Goal: Task Accomplishment & Management: Use online tool/utility

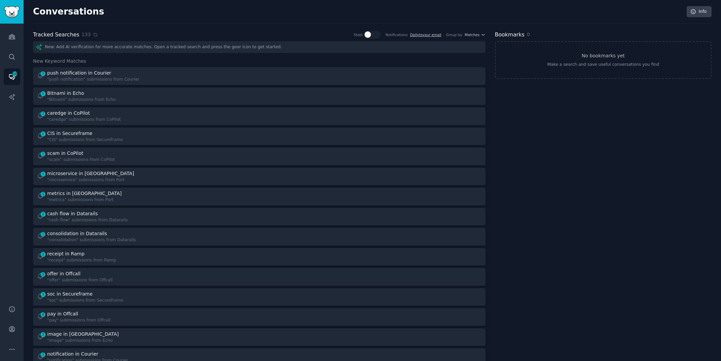
scroll to position [2, 0]
click at [93, 33] on icon at bounding box center [95, 33] width 5 height 5
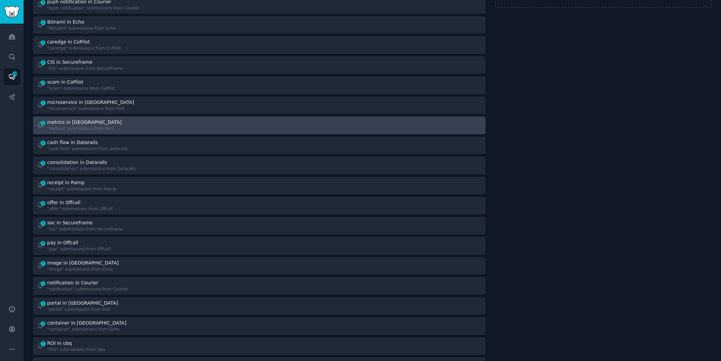
scroll to position [0, 0]
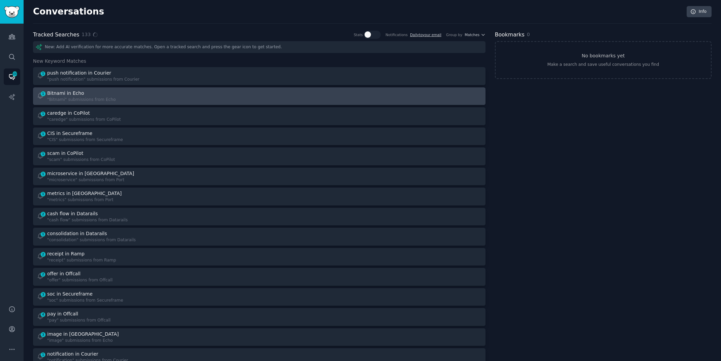
click at [143, 94] on div "1 Bitnami in Echo "Bitnami" submissions from Echo" at bounding box center [146, 96] width 218 height 13
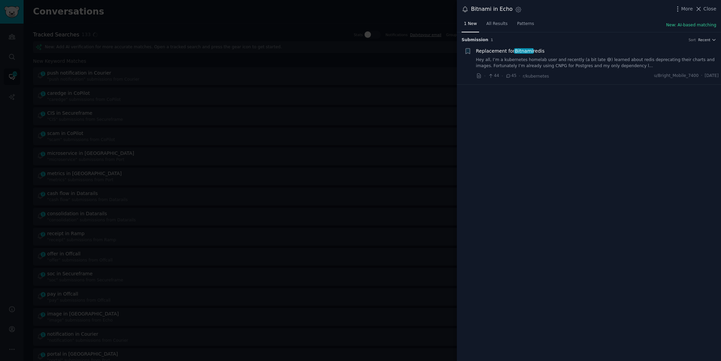
click at [529, 63] on link "Hey all, I’m a kubernetes homelab user and recently (a bit late 😅) learned abou…" at bounding box center [597, 63] width 243 height 12
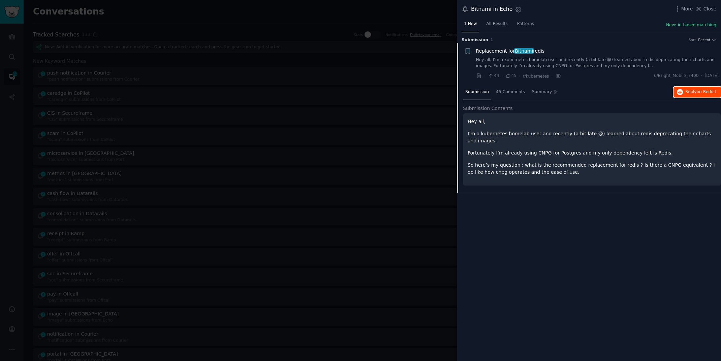
click at [686, 96] on button "Reply on Reddit" at bounding box center [698, 92] width 48 height 11
click at [180, 10] on div at bounding box center [360, 180] width 721 height 361
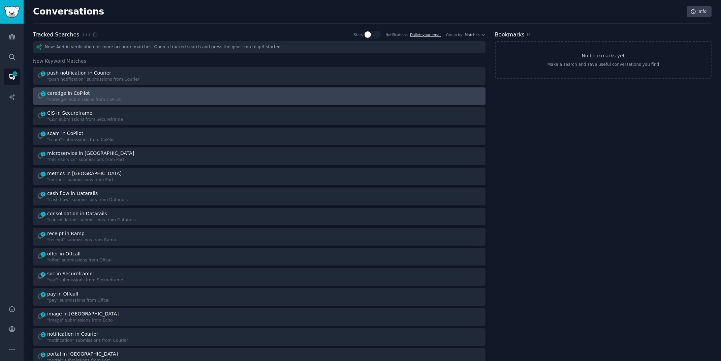
click at [100, 97] on div ""caredge" submissions from CoPilot" at bounding box center [83, 100] width 73 height 6
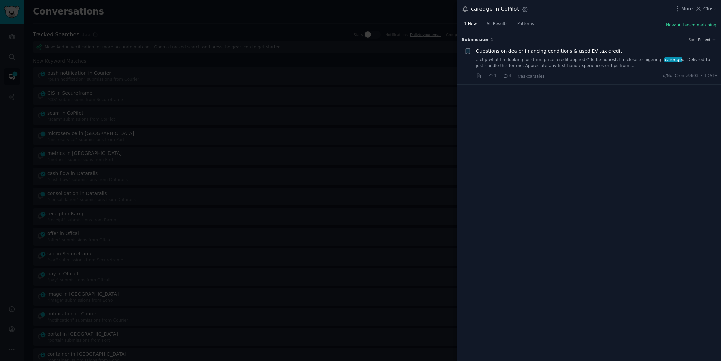
click at [635, 59] on link "...ctly what I’m looking for (trim, price, credit applied)? To be honest, I'm c…" at bounding box center [597, 63] width 243 height 12
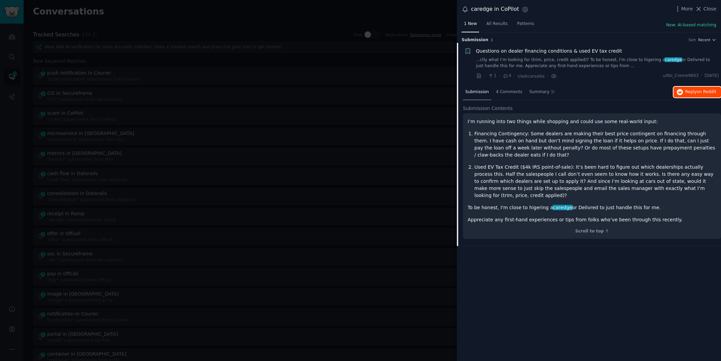
click at [696, 92] on span "Reply on Reddit" at bounding box center [701, 92] width 31 height 6
click at [295, 9] on div at bounding box center [360, 180] width 721 height 361
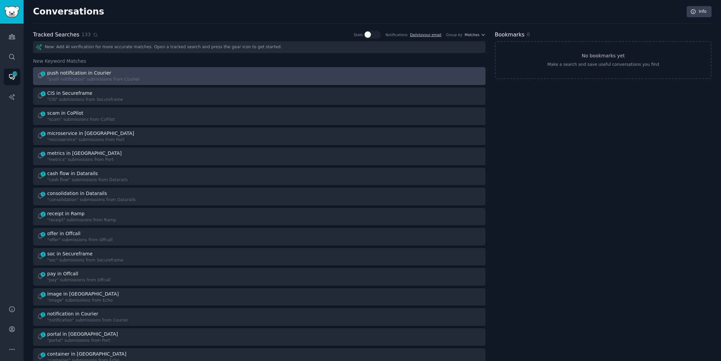
click at [143, 76] on div "1 push notification in Courier "push notification" submissions from Courier" at bounding box center [146, 75] width 218 height 13
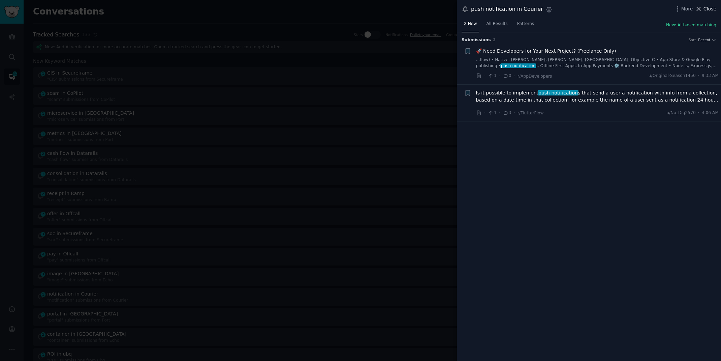
click at [713, 5] on span "Close" at bounding box center [710, 8] width 13 height 7
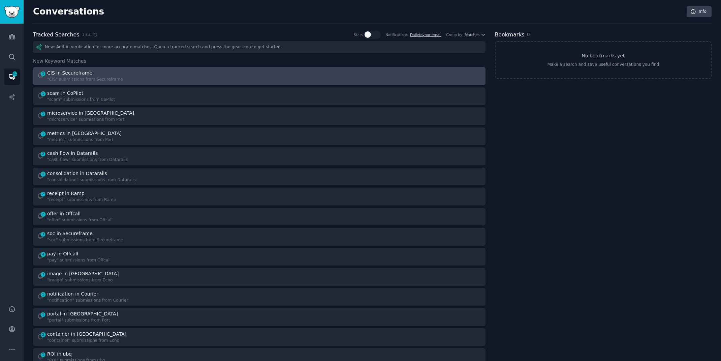
click at [213, 82] on div "1 CIS in Secureframe "CIS" submissions from Secureframe" at bounding box center [146, 75] width 218 height 13
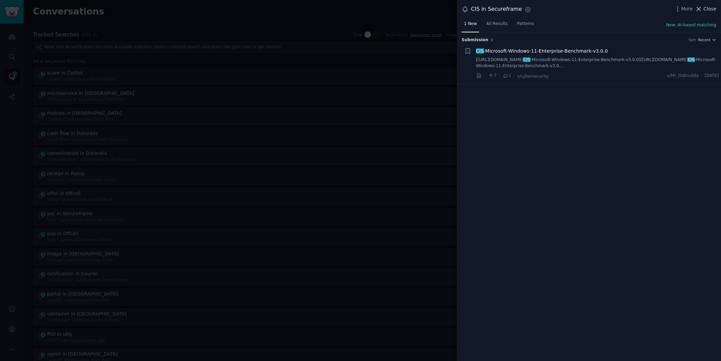
click at [706, 7] on span "Close" at bounding box center [710, 8] width 13 height 7
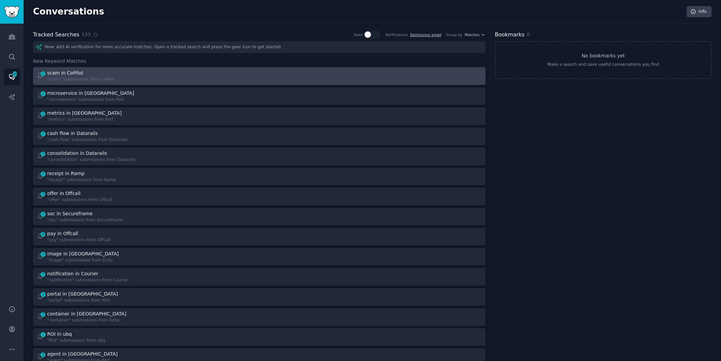
click at [268, 72] on div at bounding box center [373, 75] width 218 height 13
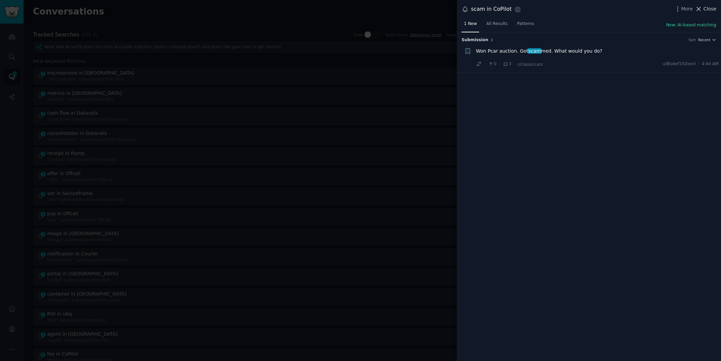
click at [708, 7] on span "Close" at bounding box center [710, 8] width 13 height 7
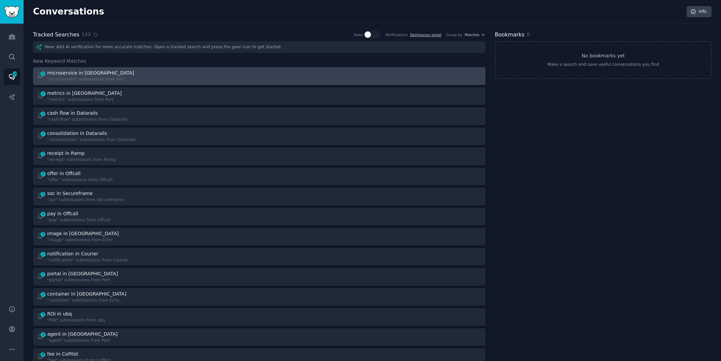
click at [215, 78] on div "1 microservice in Port "microservice" submissions from [GEOGRAPHIC_DATA]" at bounding box center [146, 75] width 218 height 13
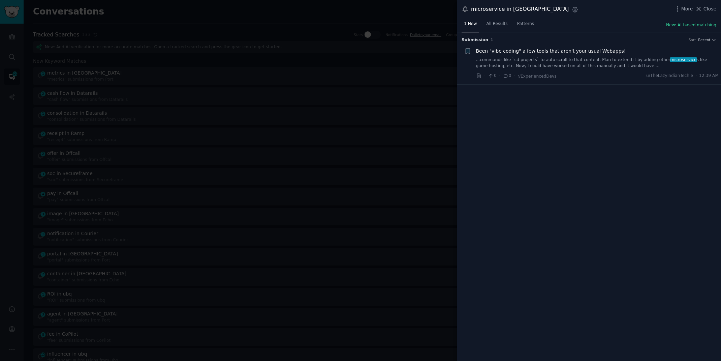
click at [539, 65] on link "...commands like `cd projects` to auto scroll to that content. Plan to extend i…" at bounding box center [597, 63] width 243 height 12
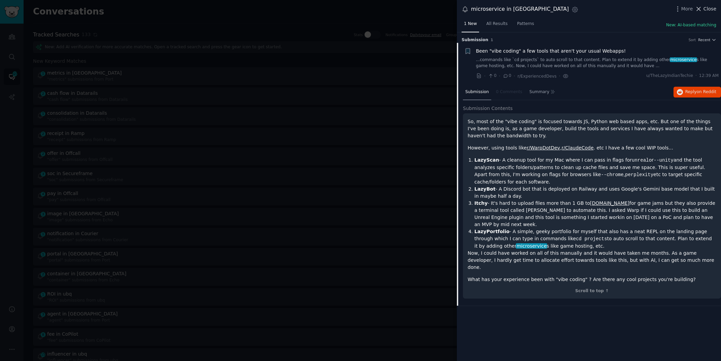
click at [708, 6] on span "Close" at bounding box center [710, 8] width 13 height 7
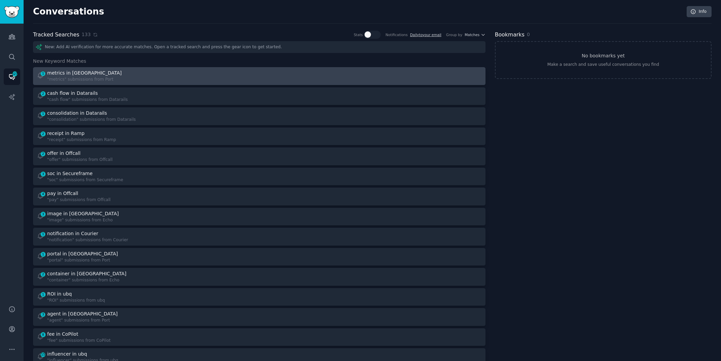
click at [217, 80] on div "1 metrics in Port "metrics" submissions from [GEOGRAPHIC_DATA]" at bounding box center [146, 75] width 218 height 13
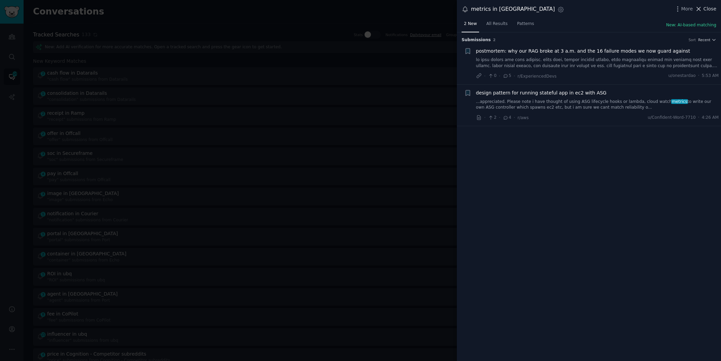
click at [710, 7] on span "Close" at bounding box center [710, 8] width 13 height 7
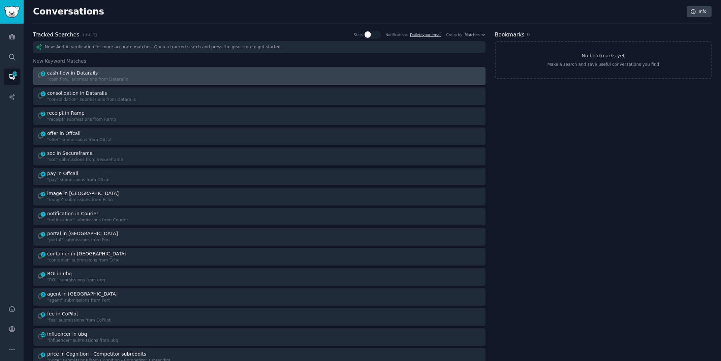
click at [297, 77] on div at bounding box center [373, 75] width 218 height 13
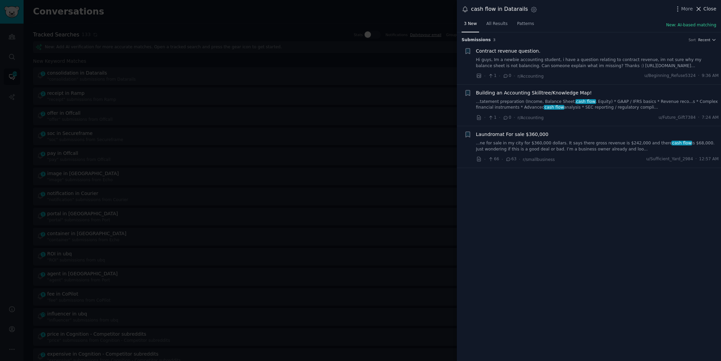
click at [705, 10] on span "Close" at bounding box center [710, 8] width 13 height 7
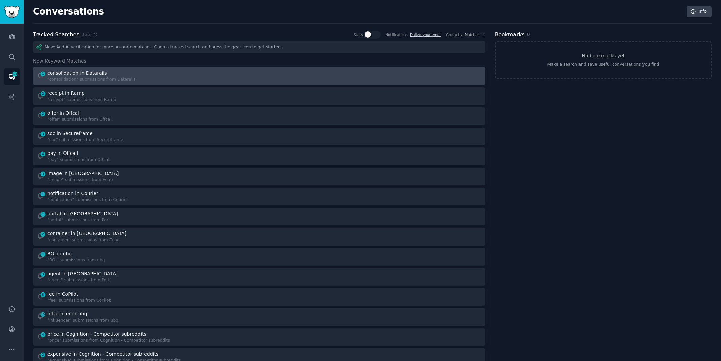
click at [281, 71] on div at bounding box center [373, 75] width 218 height 13
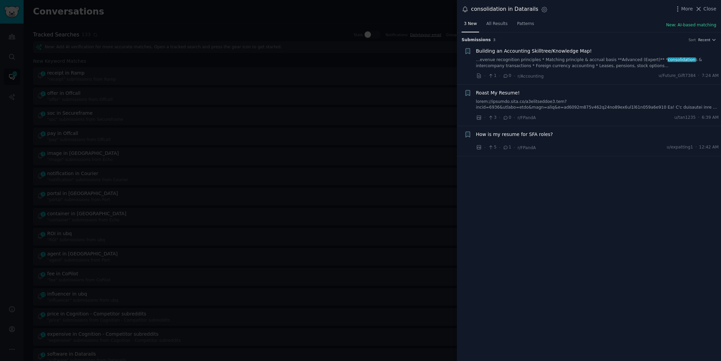
click at [295, 9] on div at bounding box center [360, 180] width 721 height 361
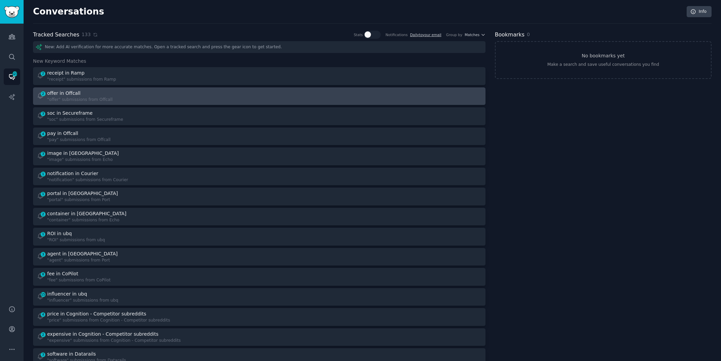
click at [224, 101] on div "2 offer in Offcall "offer" submissions from Offcall" at bounding box center [146, 96] width 218 height 13
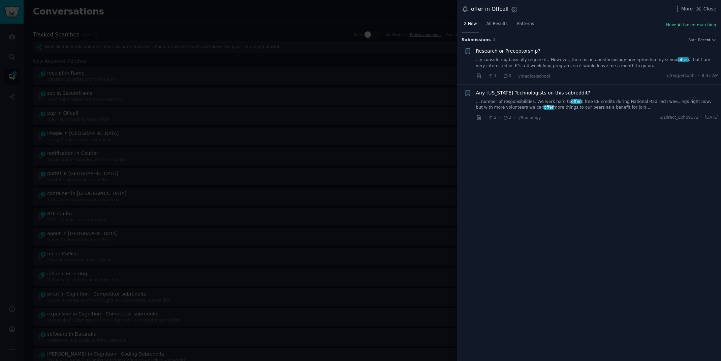
click at [295, 5] on div at bounding box center [360, 180] width 721 height 361
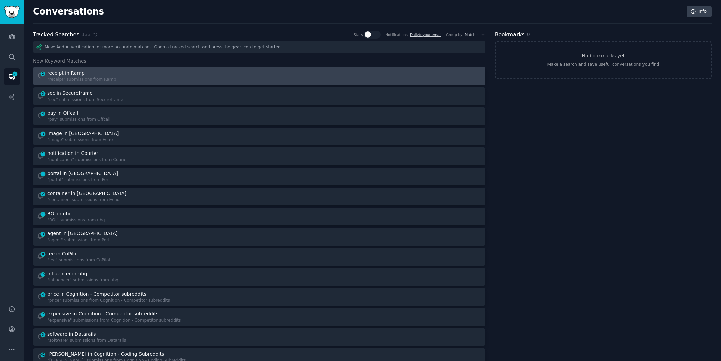
click at [215, 81] on div "2 receipt in Ramp "receipt" submissions from Ramp" at bounding box center [146, 75] width 218 height 13
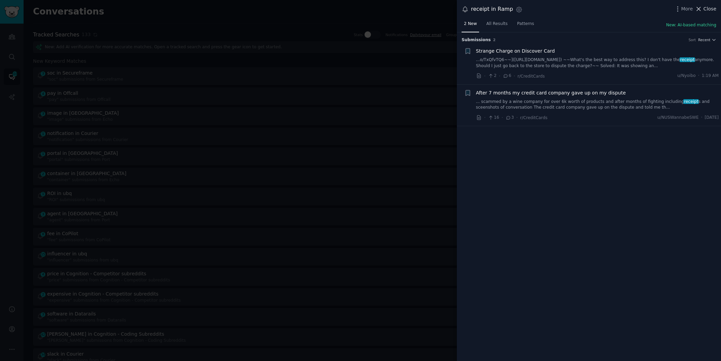
click at [701, 8] on icon at bounding box center [699, 9] width 4 height 4
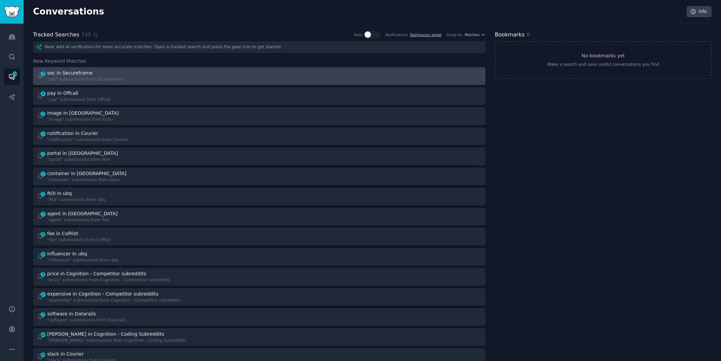
click at [231, 80] on div "3 soc in Secureframe "soc" submissions from Secureframe" at bounding box center [146, 75] width 218 height 13
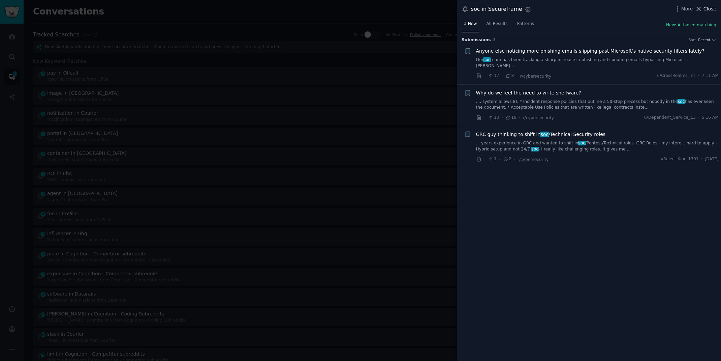
click at [705, 8] on span "Close" at bounding box center [710, 8] width 13 height 7
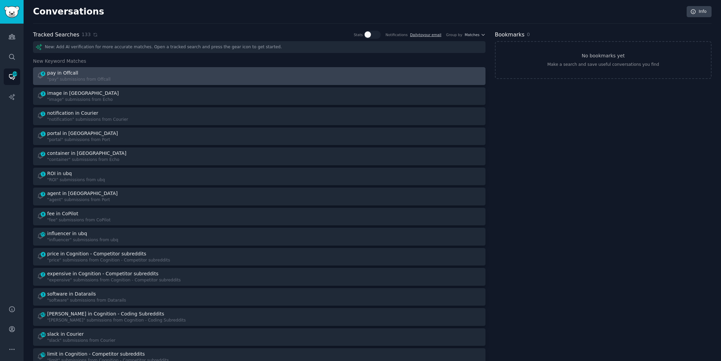
click at [114, 83] on link "4 pay in Offcall "pay" submissions from Offcall" at bounding box center [259, 76] width 453 height 18
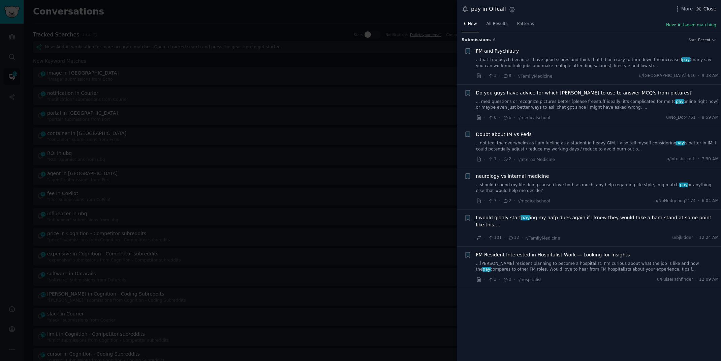
click at [709, 6] on span "Close" at bounding box center [710, 8] width 13 height 7
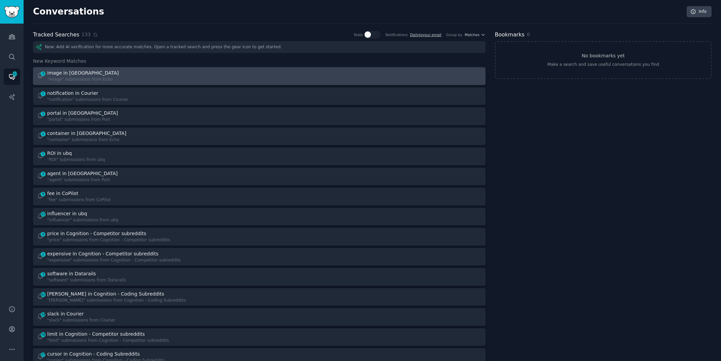
click at [130, 74] on div "3 image in Echo "image" submissions from Echo" at bounding box center [146, 75] width 218 height 13
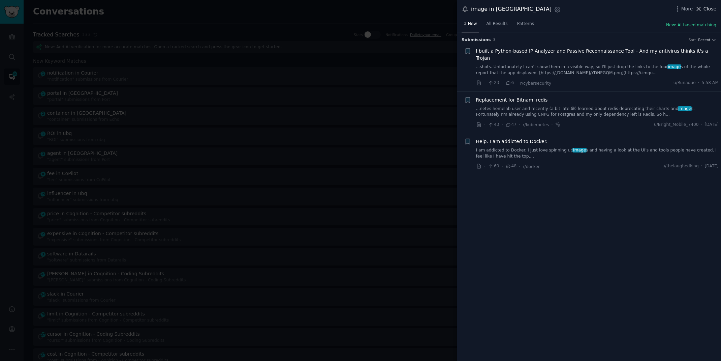
click at [701, 6] on icon at bounding box center [698, 8] width 7 height 7
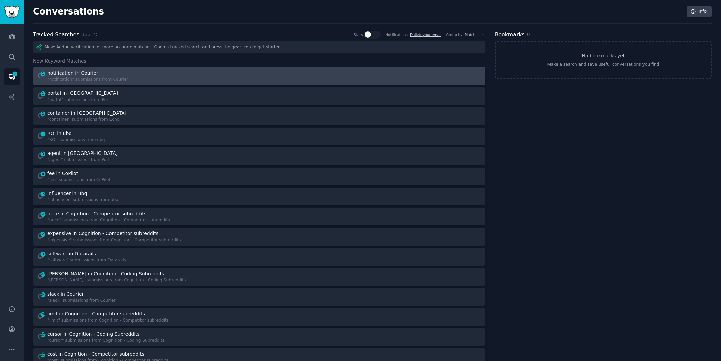
click at [66, 78] on div ""notification" submissions from Courier" at bounding box center [87, 80] width 81 height 6
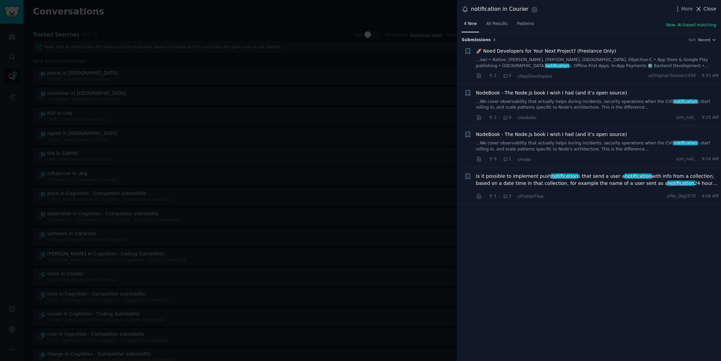
click at [708, 7] on span "Close" at bounding box center [710, 8] width 13 height 7
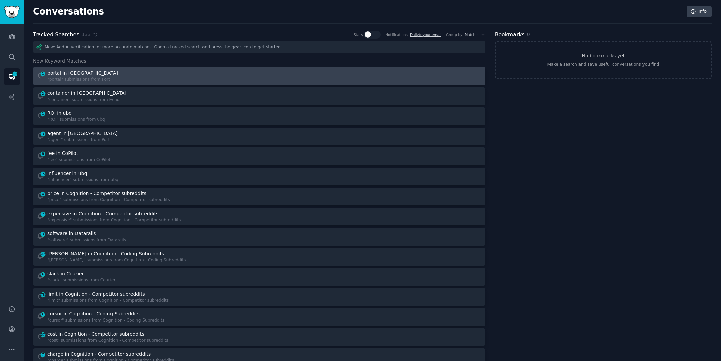
click at [187, 72] on div "1 portal in Port "portal" submissions from Port" at bounding box center [146, 75] width 218 height 13
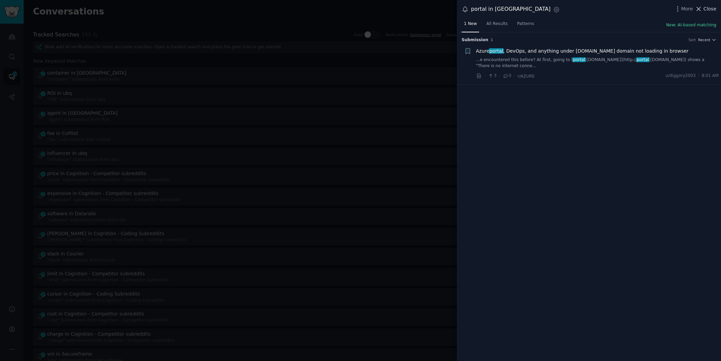
click at [711, 6] on span "Close" at bounding box center [710, 8] width 13 height 7
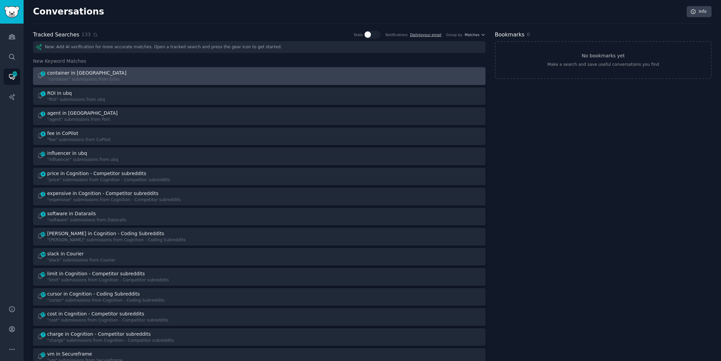
click at [159, 77] on div "2 container in Echo "container" submissions from Echo" at bounding box center [146, 75] width 218 height 13
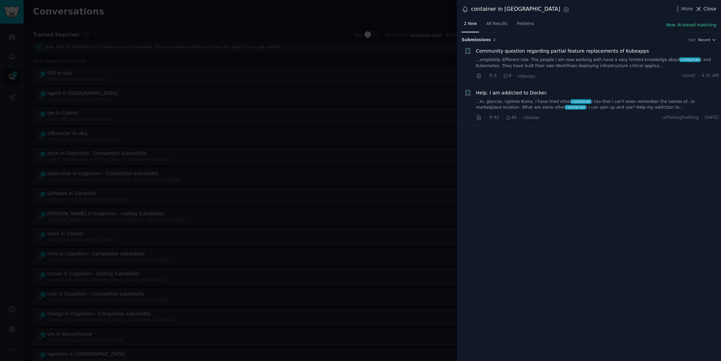
click at [710, 7] on span "Close" at bounding box center [710, 8] width 13 height 7
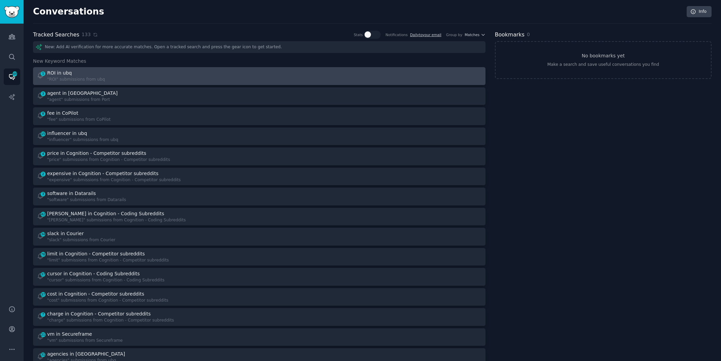
click at [66, 69] on div "ROI in ubq" at bounding box center [59, 72] width 25 height 7
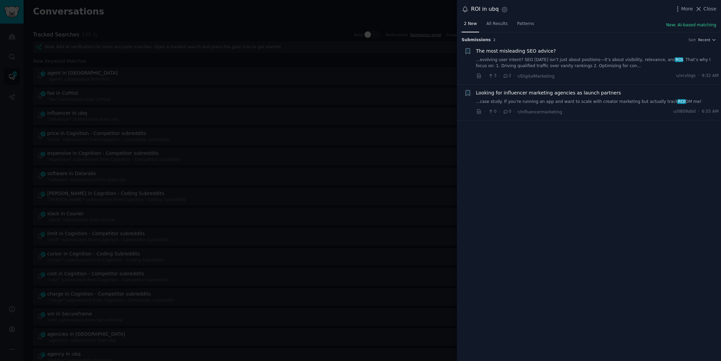
click at [574, 102] on link "...case study. If you’re running an app and want to scale with creator marketin…" at bounding box center [597, 102] width 243 height 6
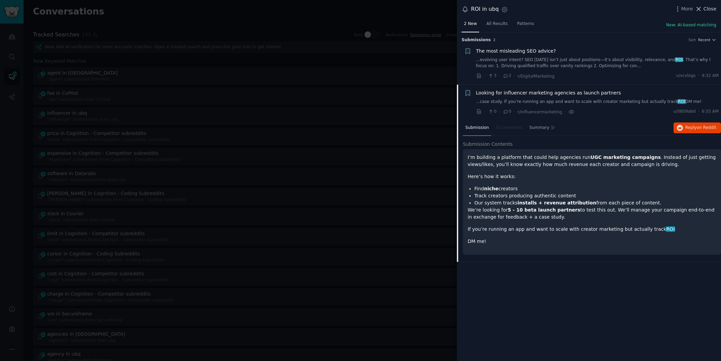
click at [710, 8] on span "Close" at bounding box center [710, 8] width 13 height 7
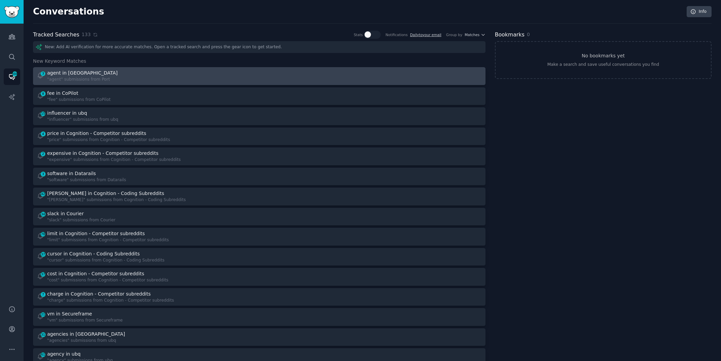
click at [83, 77] on div ""agent" submissions from Port" at bounding box center [83, 80] width 72 height 6
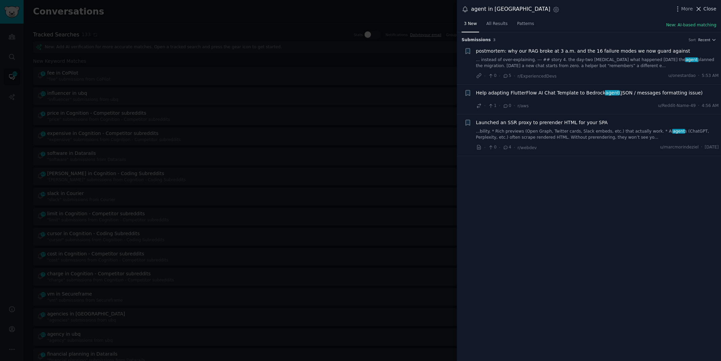
click at [710, 6] on span "Close" at bounding box center [710, 8] width 13 height 7
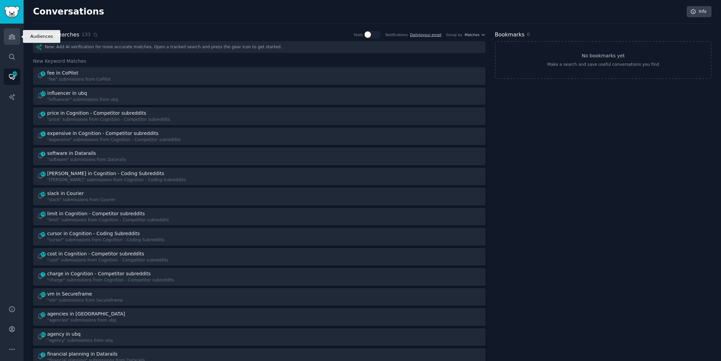
click at [17, 35] on link "Audiences" at bounding box center [12, 36] width 17 height 17
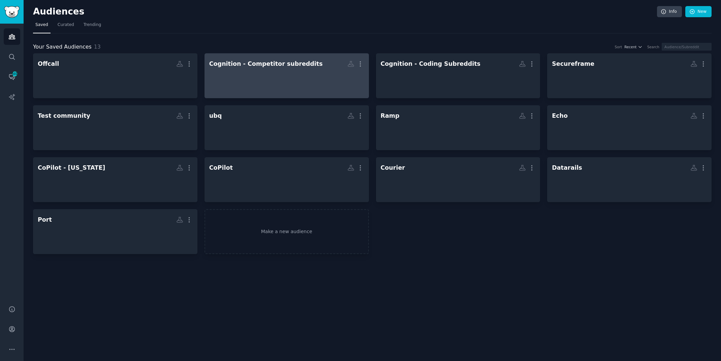
click at [254, 58] on h2 "Cognition - Competitor subreddits More" at bounding box center [286, 64] width 155 height 12
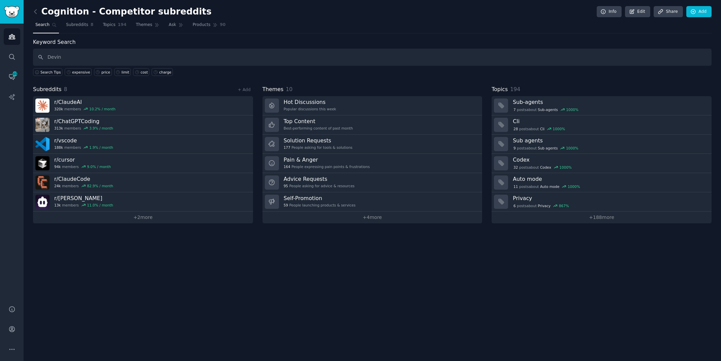
type input "Devin"
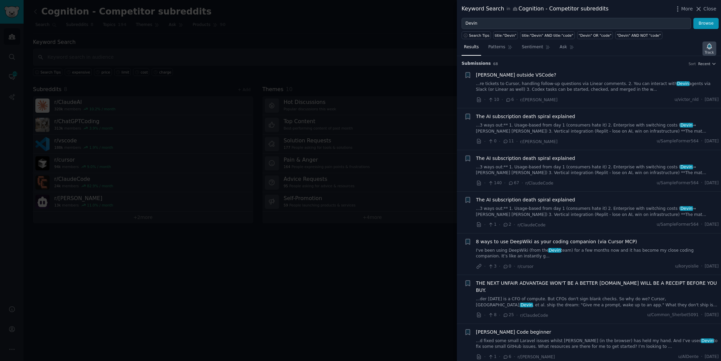
click at [710, 47] on icon "button" at bounding box center [709, 45] width 5 height 5
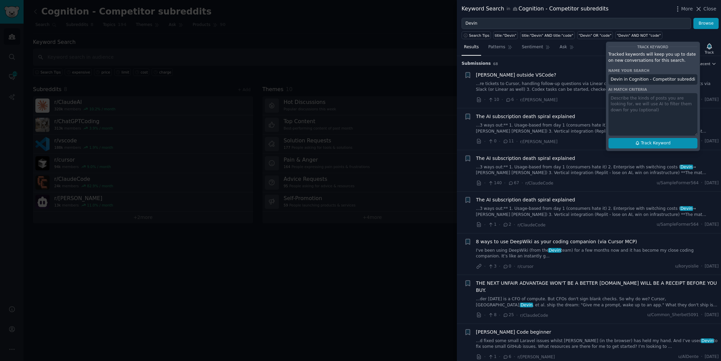
click at [652, 145] on button "Track Keyword" at bounding box center [653, 143] width 89 height 11
type input "Devin in Cognition - Competitor subreddits"
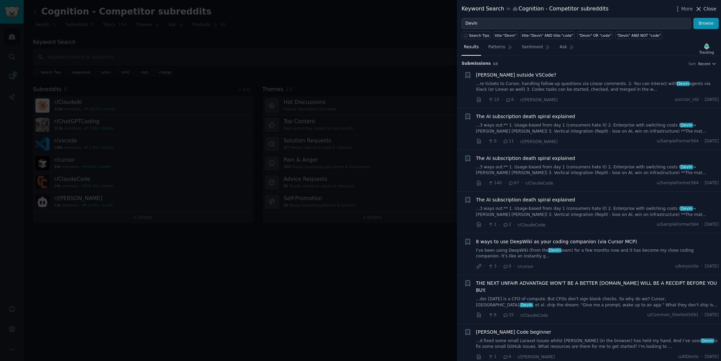
click at [710, 6] on span "Close" at bounding box center [710, 8] width 13 height 7
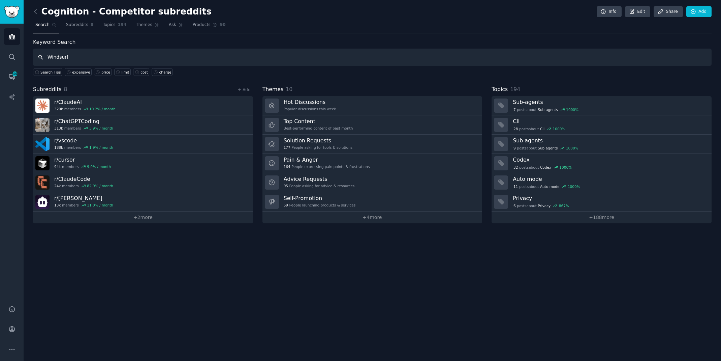
type input "Windsurf"
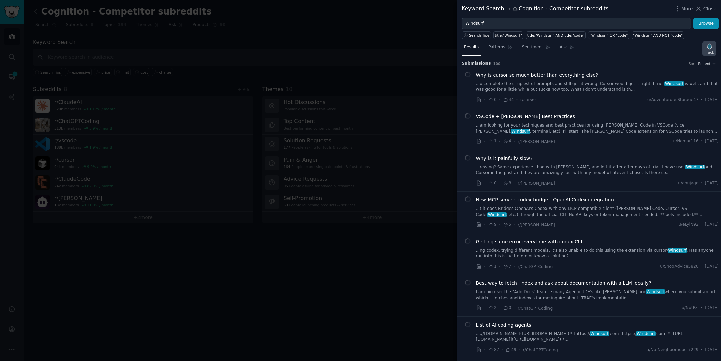
click at [709, 47] on icon "button" at bounding box center [709, 45] width 5 height 5
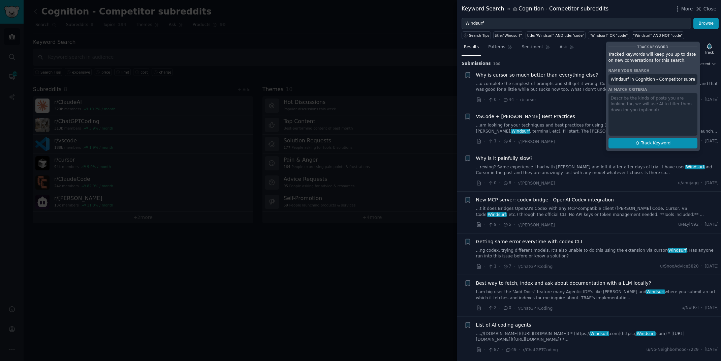
click at [639, 142] on icon at bounding box center [637, 143] width 3 height 4
type input "Windsurf in Cognition - Competitor subreddits"
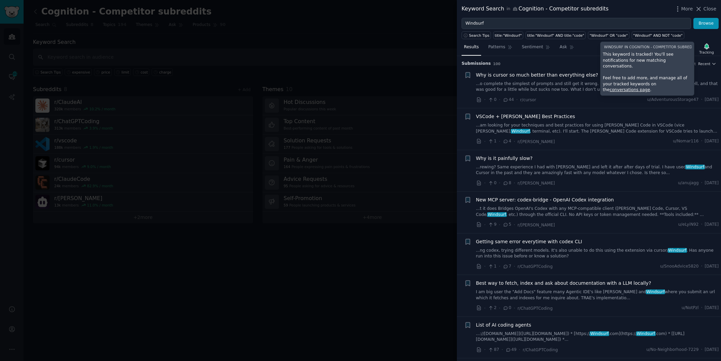
click at [212, 5] on div at bounding box center [360, 180] width 721 height 361
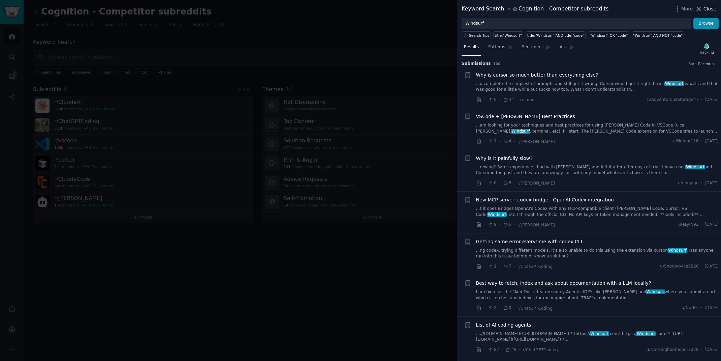
click at [704, 7] on button "Close" at bounding box center [705, 8] width 21 height 7
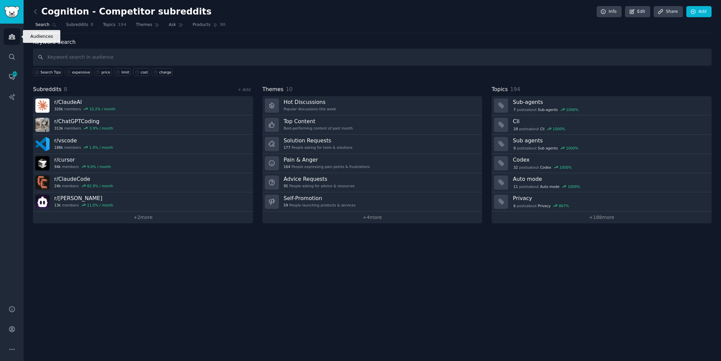
click at [9, 36] on icon "Sidebar" at bounding box center [11, 36] width 7 height 7
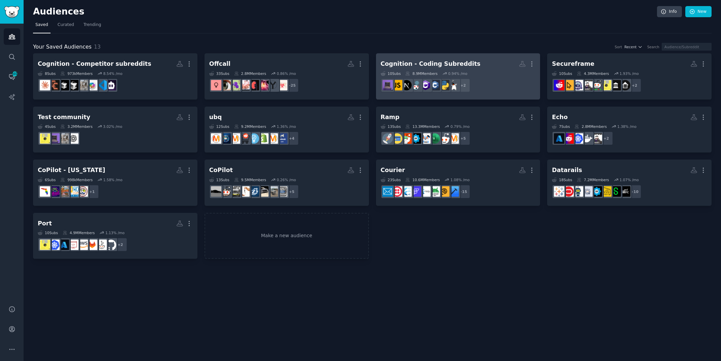
click at [461, 58] on h2 "Cognition - Coding Subreddits More" at bounding box center [458, 64] width 155 height 12
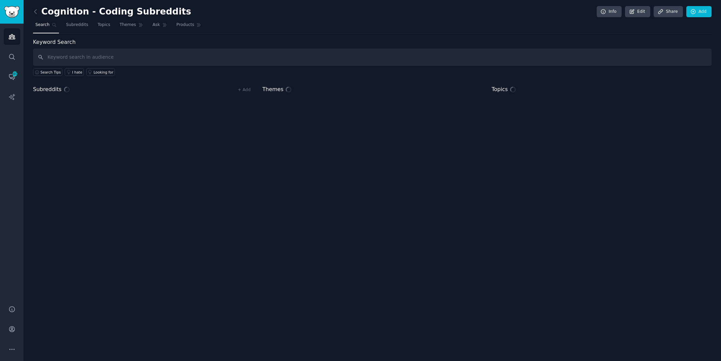
click at [419, 55] on input "text" at bounding box center [372, 57] width 679 height 17
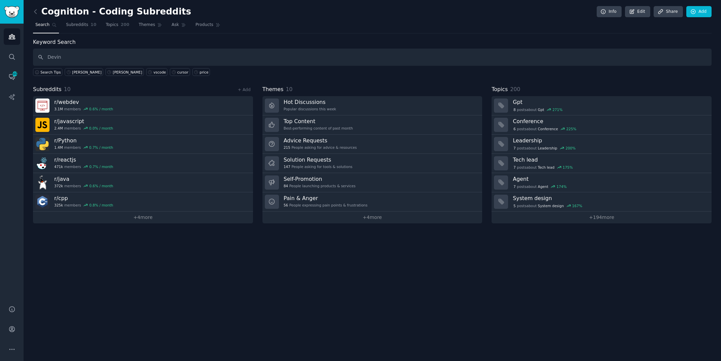
type input "Devin"
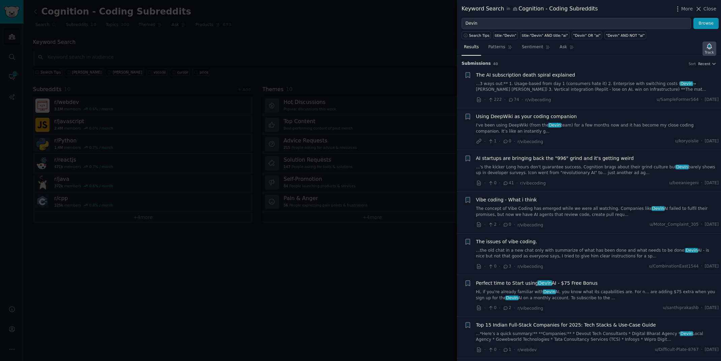
click at [707, 48] on icon "button" at bounding box center [709, 46] width 7 height 7
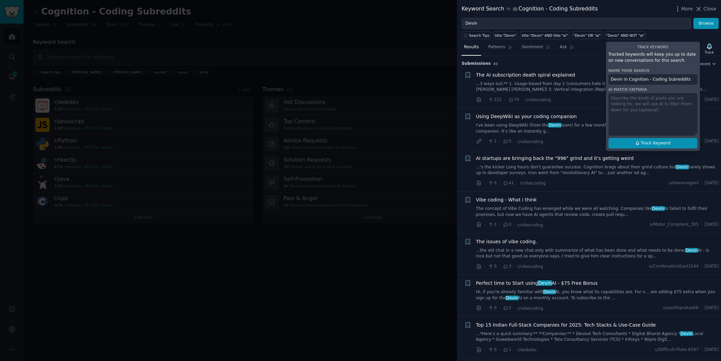
click at [647, 141] on span "Track Keyword" at bounding box center [656, 143] width 30 height 6
type input "Devin in Cognition - Coding Subreddits"
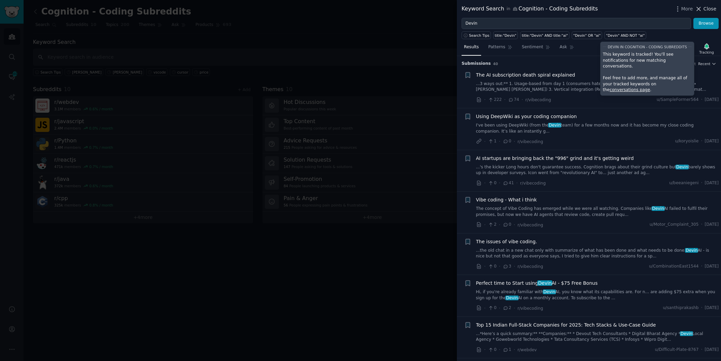
click at [710, 5] on span "Close" at bounding box center [710, 8] width 13 height 7
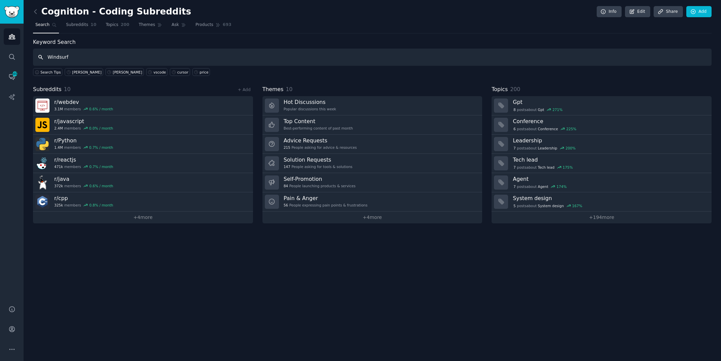
type input "Windsurf"
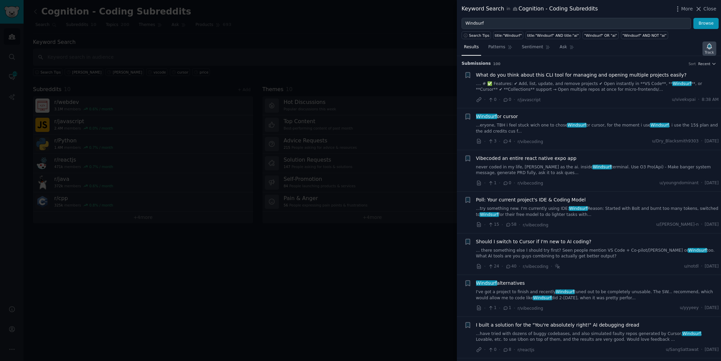
click at [710, 45] on icon "button" at bounding box center [709, 45] width 5 height 5
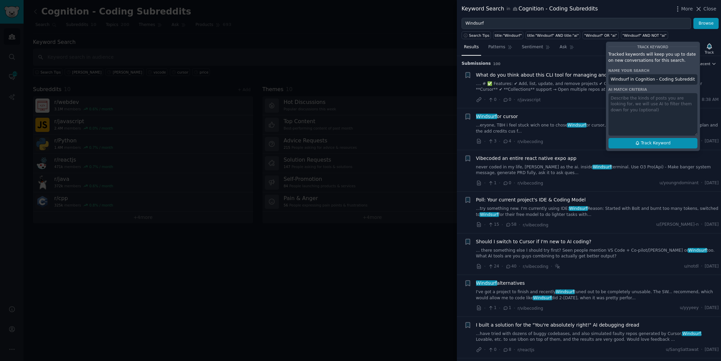
click at [649, 141] on span "Track Keyword" at bounding box center [656, 143] width 30 height 6
type input "Windsurf in Cognition - Coding Subreddits"
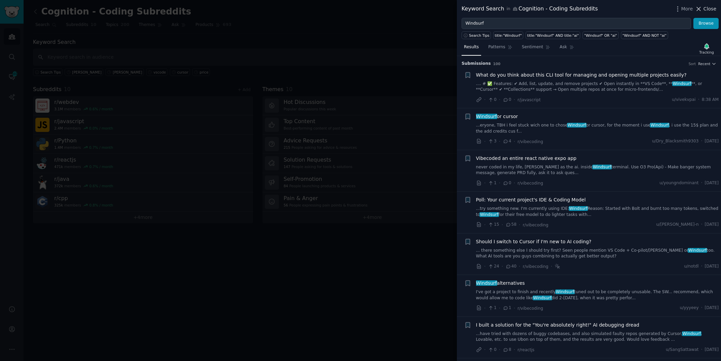
click at [702, 8] on icon at bounding box center [698, 8] width 7 height 7
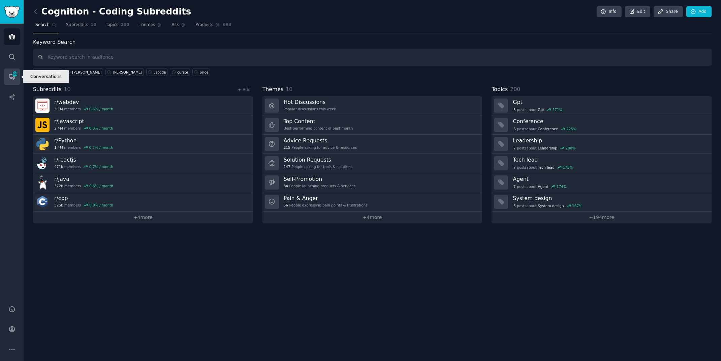
click at [10, 77] on icon "Sidebar" at bounding box center [11, 76] width 7 height 7
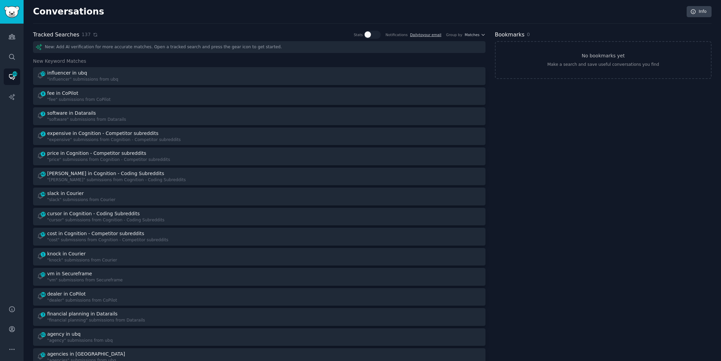
click at [93, 33] on icon at bounding box center [95, 34] width 5 height 5
